Goal: Information Seeking & Learning: Learn about a topic

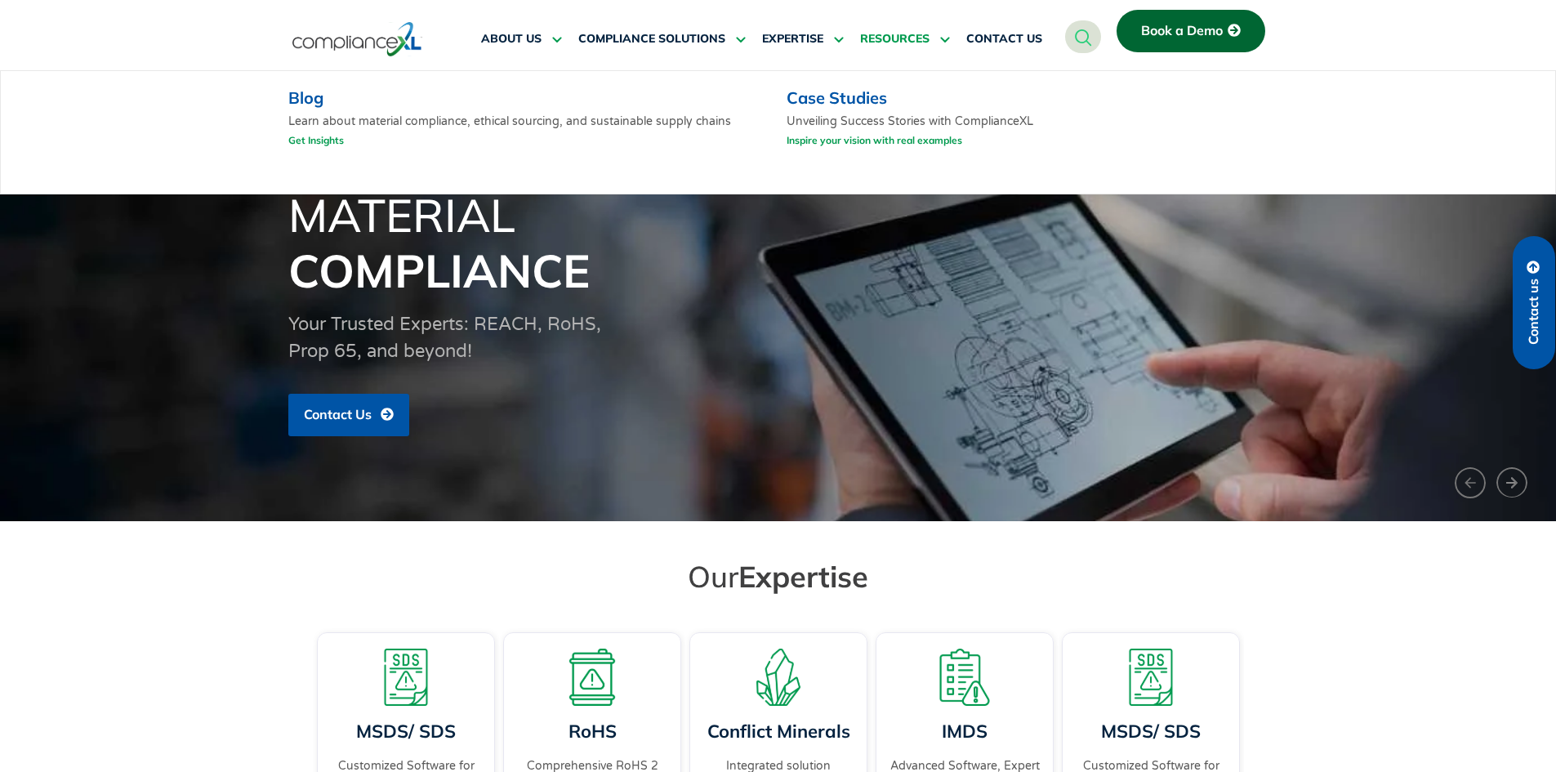
drag, startPoint x: 1008, startPoint y: 435, endPoint x: 927, endPoint y: 20, distance: 422.8
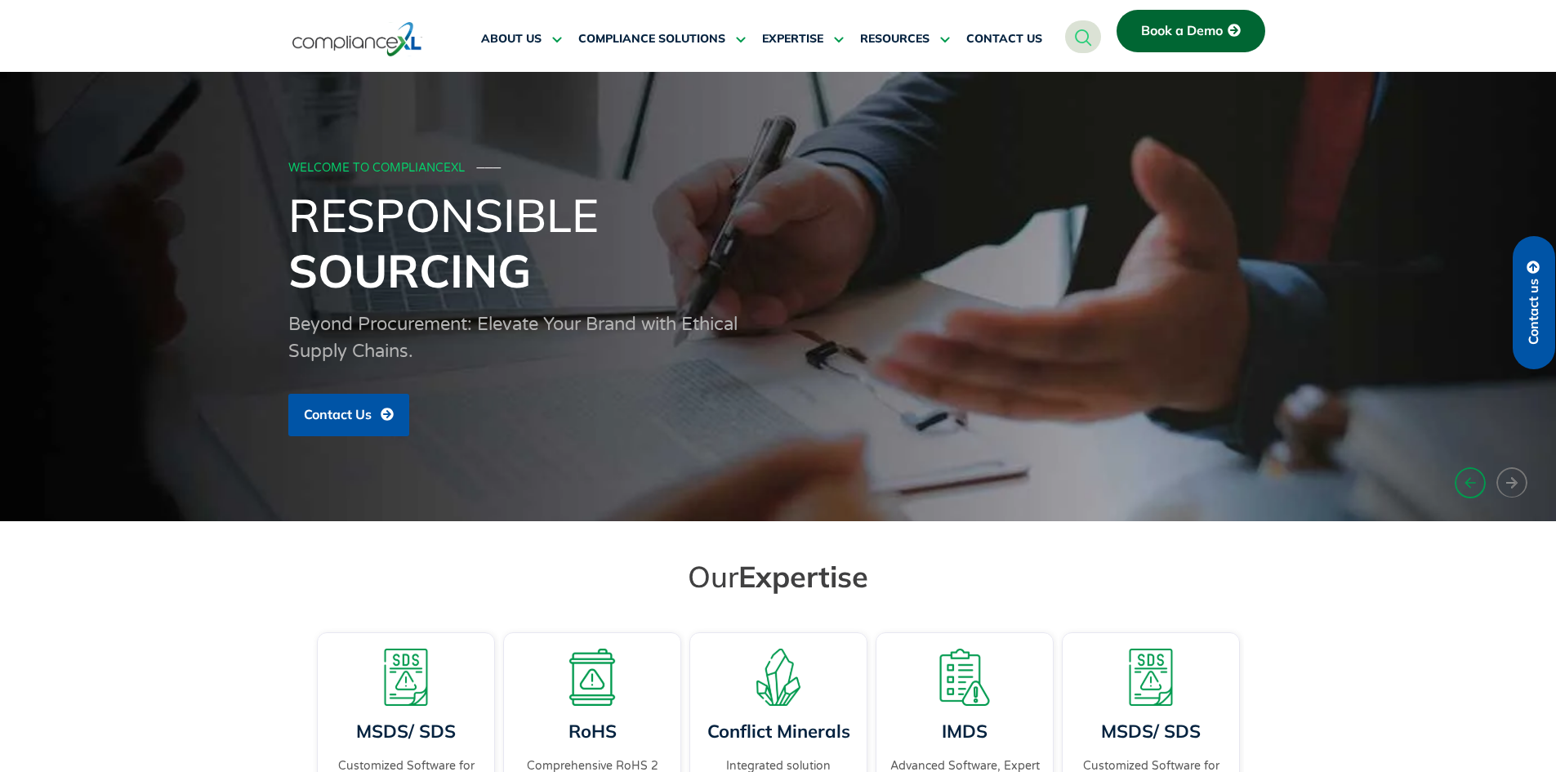
click at [1471, 477] on button "‹" at bounding box center [1469, 483] width 31 height 32
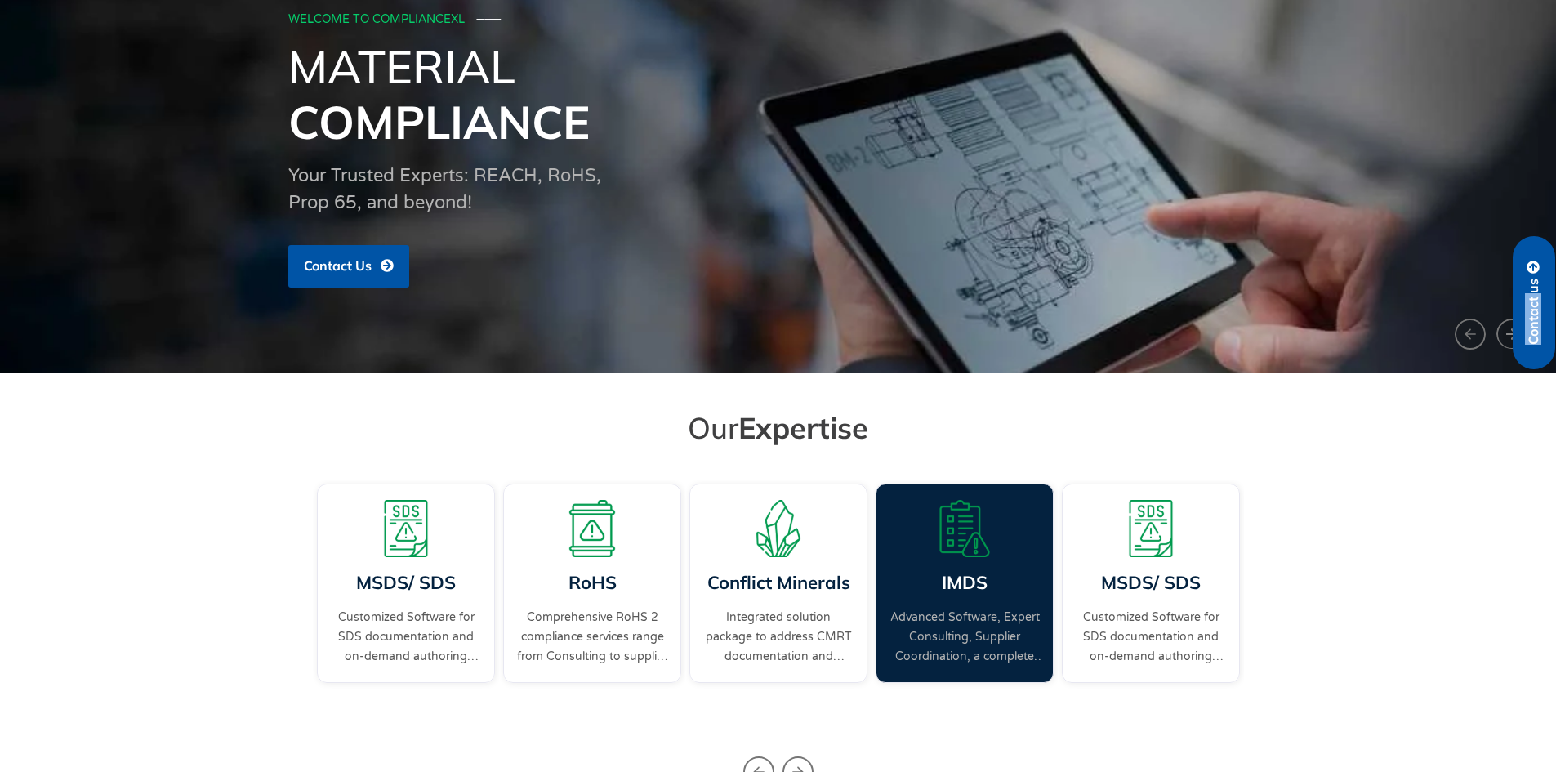
scroll to position [163, 0]
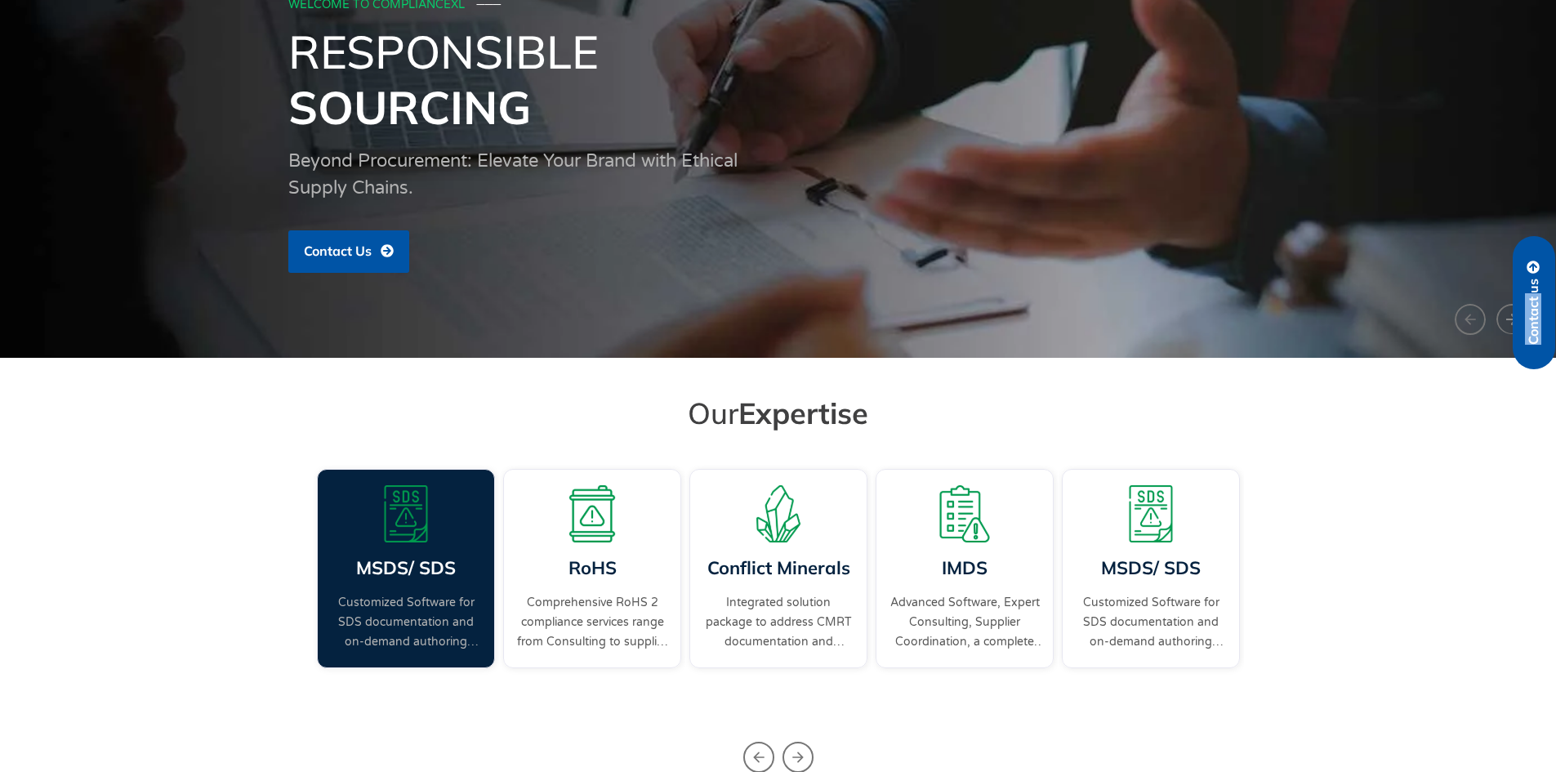
click at [463, 574] on div "MSDS/ SDS Customized Software for SDS documentation and on-demand authoring ser…" at bounding box center [406, 568] width 178 height 199
click at [426, 573] on link "MSDS/ SDS" at bounding box center [406, 567] width 100 height 23
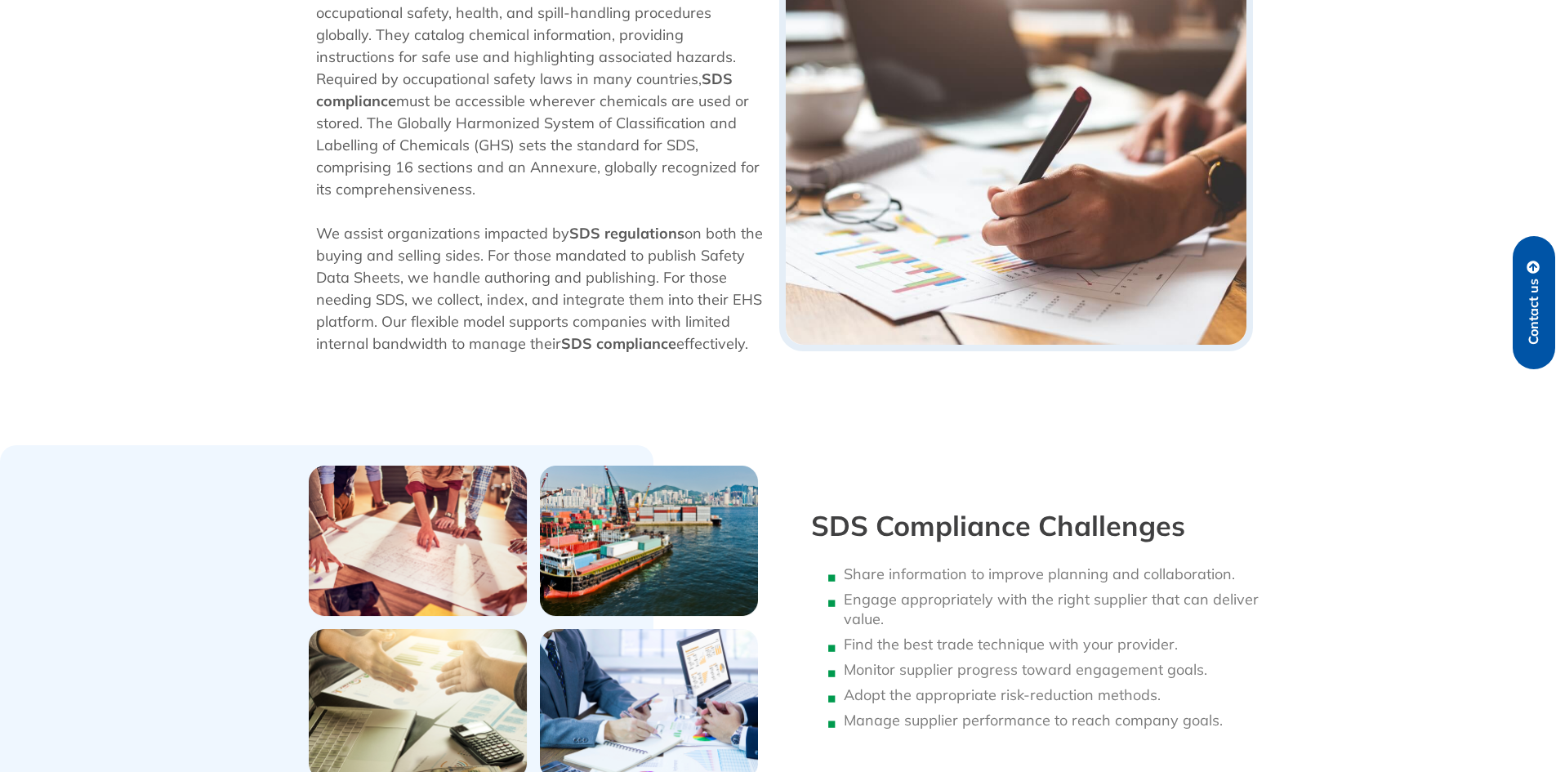
scroll to position [261, 0]
